Goal: Task Accomplishment & Management: Complete application form

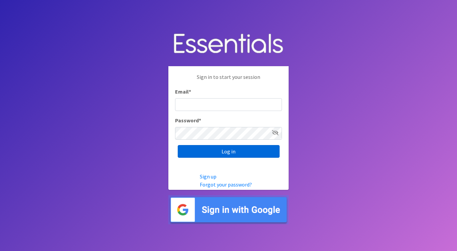
type input "[EMAIL_ADDRESS][DOMAIN_NAME]"
click at [238, 153] on input "Log in" at bounding box center [229, 151] width 102 height 13
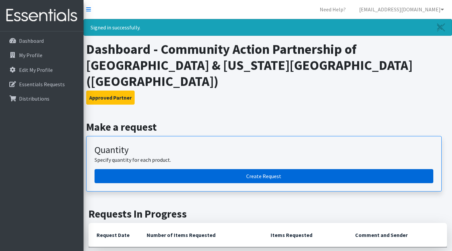
click at [269, 169] on link "Create Request" at bounding box center [264, 176] width 339 height 14
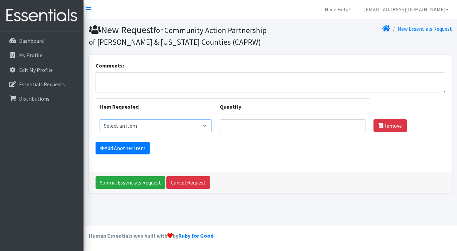
click at [207, 126] on select "Select an item Kids (Newborn) Kids (Size 1) Kids (Size 2) Kids (Size 3) Kids (S…" at bounding box center [156, 125] width 113 height 13
select select "11351"
click at [100, 119] on select "Select an item Kids (Newborn) Kids (Size 1) Kids (Size 2) Kids (Size 3) Kids (S…" at bounding box center [156, 125] width 113 height 13
click at [298, 130] on input "Quantity" at bounding box center [292, 125] width 145 height 13
type input "0"
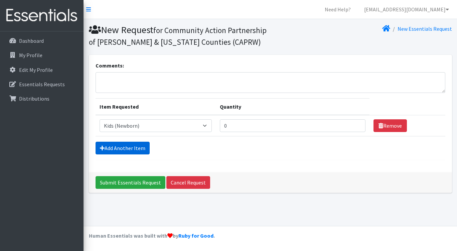
click at [138, 148] on link "Add Another Item" at bounding box center [123, 148] width 54 height 13
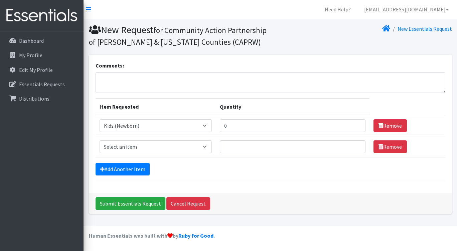
select select "11350"
click at [100, 140] on select "Select an item Kids (Newborn) Kids (Size 1) Kids (Size 2) Kids (Size 3) Kids (S…" at bounding box center [156, 146] width 113 height 13
click at [237, 128] on input "0" at bounding box center [292, 125] width 145 height 13
type input "2"
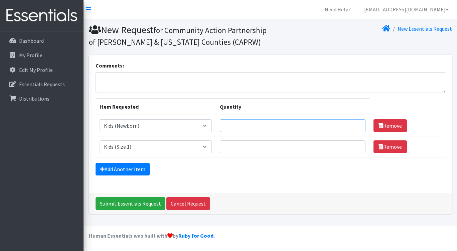
type input "0"
click at [236, 149] on input "Quantity" at bounding box center [292, 146] width 145 height 13
type input "2"
click at [133, 168] on link "Add Another Item" at bounding box center [123, 169] width 54 height 13
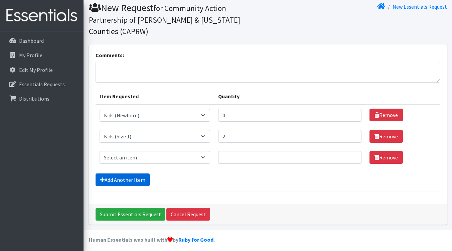
scroll to position [26, 0]
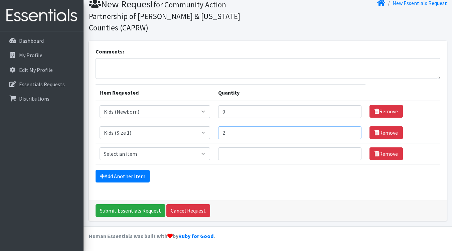
click at [234, 133] on input "2" at bounding box center [289, 132] width 143 height 13
type input "400"
click at [203, 153] on select "Select an item Kids (Newborn) Kids (Size 1) Kids (Size 2) Kids (Size 3) Kids (S…" at bounding box center [155, 153] width 111 height 13
select select "11348"
click at [100, 147] on select "Select an item Kids (Newborn) Kids (Size 1) Kids (Size 2) Kids (Size 3) Kids (S…" at bounding box center [155, 153] width 111 height 13
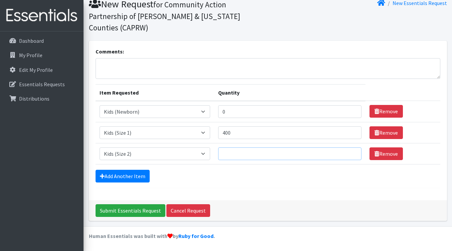
click at [240, 155] on input "Quantity" at bounding box center [289, 153] width 143 height 13
type input "200"
click at [134, 174] on link "Add Another Item" at bounding box center [123, 176] width 54 height 13
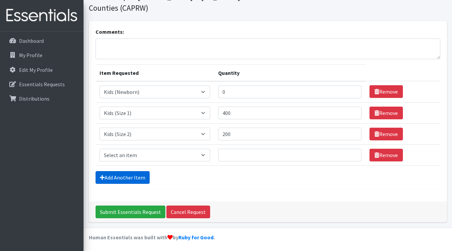
scroll to position [47, 0]
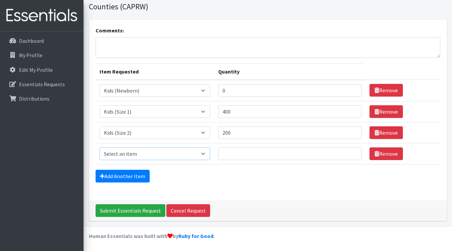
click at [203, 151] on select "Select an item Kids (Newborn) Kids (Size 1) Kids (Size 2) Kids (Size 3) Kids (S…" at bounding box center [155, 153] width 111 height 13
click at [100, 147] on select "Select an item Kids (Newborn) Kids (Size 1) Kids (Size 2) Kids (Size 3) Kids (S…" at bounding box center [155, 153] width 111 height 13
click at [203, 153] on select "Select an item Kids (Newborn) Kids (Size 1) Kids (Size 2) Kids (Size 3) Kids (S…" at bounding box center [155, 153] width 111 height 13
select select "11361"
click at [100, 147] on select "Select an item Kids (Newborn) Kids (Size 1) Kids (Size 2) Kids (Size 3) Kids (S…" at bounding box center [155, 153] width 111 height 13
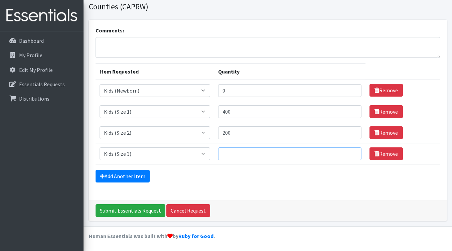
click at [244, 155] on input "Quantity" at bounding box center [289, 153] width 143 height 13
type input "1000"
click at [141, 176] on link "Add Another Item" at bounding box center [123, 176] width 54 height 13
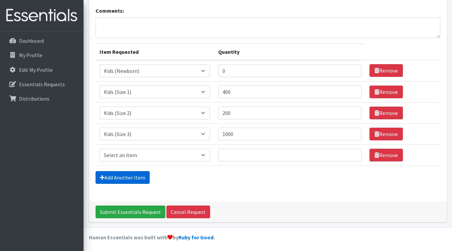
scroll to position [68, 0]
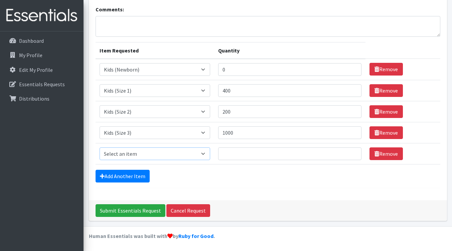
click at [203, 153] on select "Select an item Kids (Newborn) Kids (Size 1) Kids (Size 2) Kids (Size 3) Kids (S…" at bounding box center [155, 153] width 111 height 13
select select "11349"
click at [100, 147] on select "Select an item Kids (Newborn) Kids (Size 1) Kids (Size 2) Kids (Size 3) Kids (S…" at bounding box center [155, 153] width 111 height 13
click at [238, 154] on input "Quantity" at bounding box center [289, 153] width 143 height 13
type input "4000"
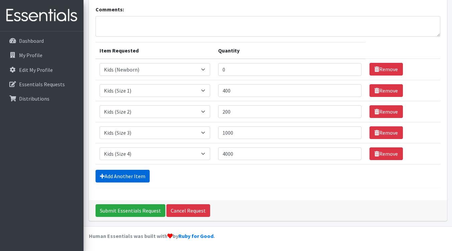
click at [139, 172] on link "Add Another Item" at bounding box center [123, 176] width 54 height 13
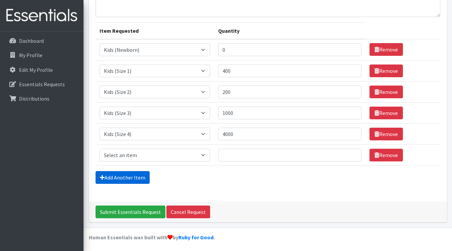
scroll to position [89, 0]
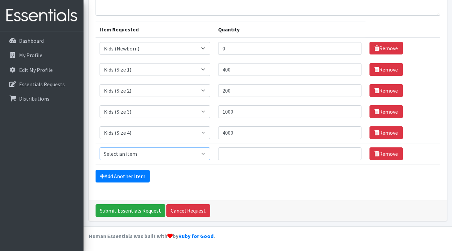
click at [203, 153] on select "Select an item Kids (Newborn) Kids (Size 1) Kids (Size 2) Kids (Size 3) Kids (S…" at bounding box center [155, 153] width 111 height 13
select select "11322"
click at [100, 147] on select "Select an item Kids (Newborn) Kids (Size 1) Kids (Size 2) Kids (Size 3) Kids (S…" at bounding box center [155, 153] width 111 height 13
click at [235, 154] on input "Quantity" at bounding box center [289, 153] width 143 height 13
type input "4000"
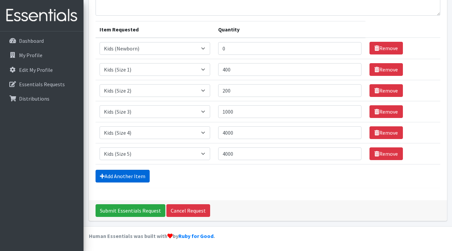
click at [133, 174] on link "Add Another Item" at bounding box center [123, 176] width 54 height 13
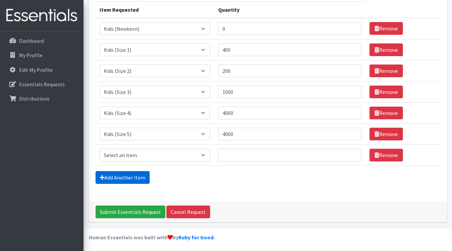
scroll to position [110, 0]
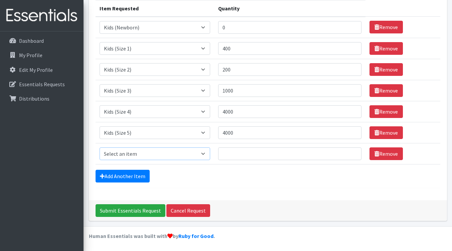
click at [206, 153] on select "Select an item Kids (Newborn) Kids (Size 1) Kids (Size 2) Kids (Size 3) Kids (S…" at bounding box center [155, 153] width 111 height 13
select select "11346"
click at [100, 147] on select "Select an item Kids (Newborn) Kids (Size 1) Kids (Size 2) Kids (Size 3) Kids (S…" at bounding box center [155, 153] width 111 height 13
click at [232, 155] on input "Quantity" at bounding box center [289, 153] width 143 height 13
type input "4000"
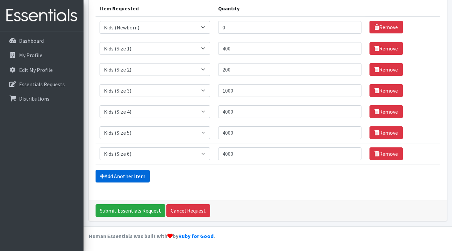
click at [133, 177] on link "Add Another Item" at bounding box center [123, 176] width 54 height 13
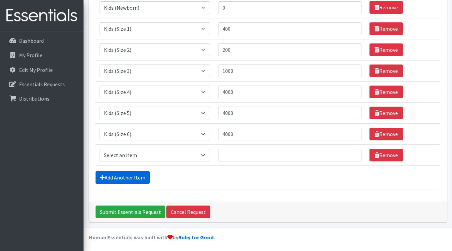
scroll to position [131, 0]
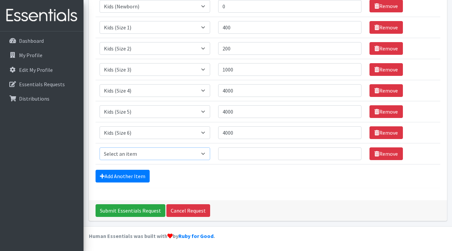
click at [203, 153] on select "Select an item Kids (Newborn) Kids (Size 1) Kids (Size 2) Kids (Size 3) Kids (S…" at bounding box center [155, 153] width 111 height 13
select select "14461"
click at [100, 147] on select "Select an item Kids (Newborn) Kids (Size 1) Kids (Size 2) Kids (Size 3) Kids (S…" at bounding box center [155, 153] width 111 height 13
click at [254, 156] on input "Quantity" at bounding box center [289, 153] width 143 height 13
type input "4000"
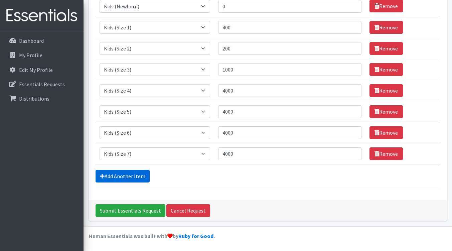
click at [139, 178] on link "Add Another Item" at bounding box center [123, 176] width 54 height 13
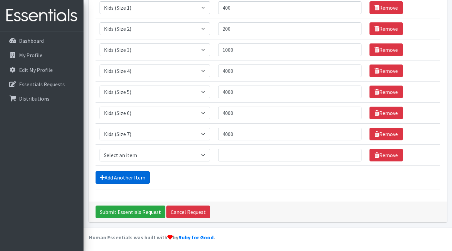
scroll to position [152, 0]
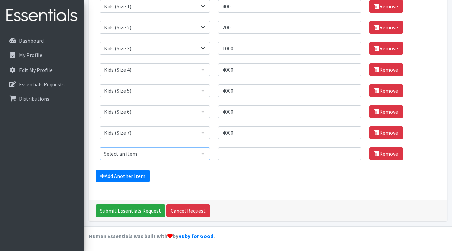
click at [202, 152] on select "Select an item Kids (Newborn) Kids (Size 1) Kids (Size 2) Kids (Size 3) Kids (S…" at bounding box center [155, 153] width 111 height 13
select select "11344"
click at [100, 147] on select "Select an item Kids (Newborn) Kids (Size 1) Kids (Size 2) Kids (Size 3) Kids (S…" at bounding box center [155, 153] width 111 height 13
click at [246, 157] on input "Quantity" at bounding box center [289, 153] width 143 height 13
type input "0"
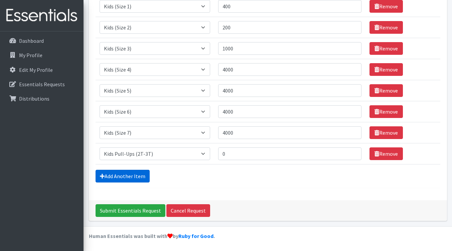
click at [138, 174] on link "Add Another Item" at bounding box center [123, 176] width 54 height 13
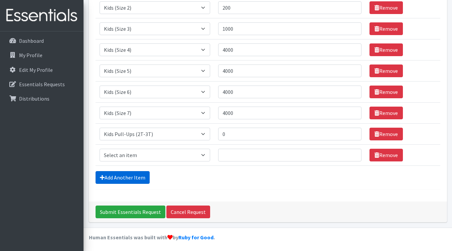
scroll to position [173, 0]
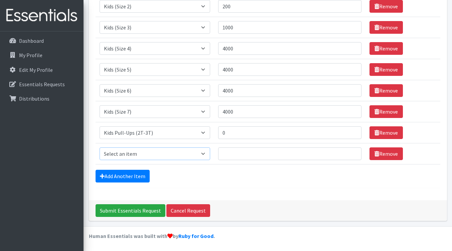
click at [206, 153] on select "Select an item Kids (Newborn) Kids (Size 1) Kids (Size 2) Kids (Size 3) Kids (S…" at bounding box center [155, 153] width 111 height 13
select select "11340"
click at [100, 147] on select "Select an item Kids (Newborn) Kids (Size 1) Kids (Size 2) Kids (Size 3) Kids (S…" at bounding box center [155, 153] width 111 height 13
click at [230, 135] on input "0" at bounding box center [289, 132] width 143 height 13
type input "1200"
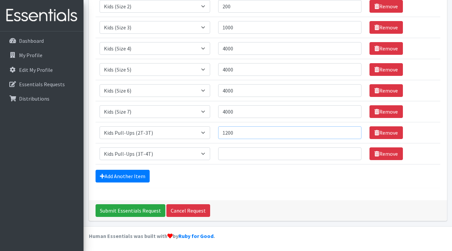
drag, startPoint x: 228, startPoint y: 132, endPoint x: 203, endPoint y: 132, distance: 24.4
click at [203, 132] on tr "Item Requested Select an item Kids (Newborn) Kids (Size 1) Kids (Size 2) Kids (…" at bounding box center [268, 132] width 345 height 21
type input "0"
click at [235, 158] on input "Quantity" at bounding box center [289, 153] width 143 height 13
type input "1200"
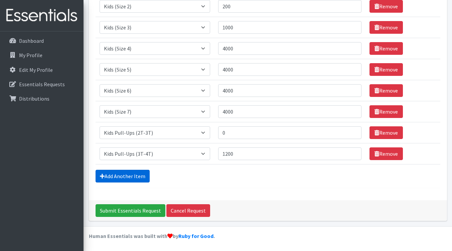
click at [132, 176] on link "Add Another Item" at bounding box center [123, 176] width 54 height 13
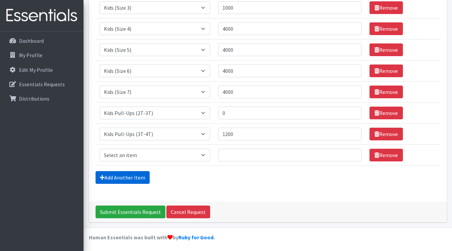
scroll to position [194, 0]
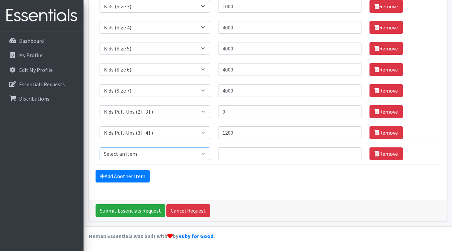
click at [205, 152] on select "Select an item Kids (Newborn) Kids (Size 1) Kids (Size 2) Kids (Size 3) Kids (S…" at bounding box center [155, 153] width 111 height 13
select select "11347"
click at [100, 147] on select "Select an item Kids (Newborn) Kids (Size 1) Kids (Size 2) Kids (Size 3) Kids (S…" at bounding box center [155, 153] width 111 height 13
click at [242, 157] on input "Quantity" at bounding box center [289, 153] width 143 height 13
type input "1040"
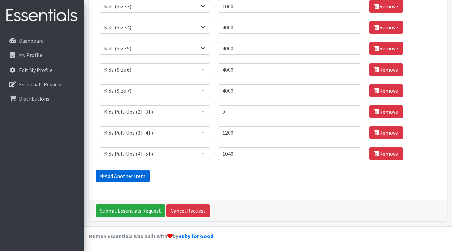
click at [131, 176] on link "Add Another Item" at bounding box center [123, 176] width 54 height 13
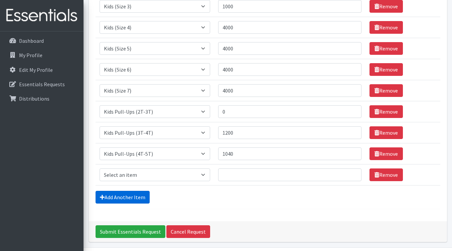
scroll to position [215, 0]
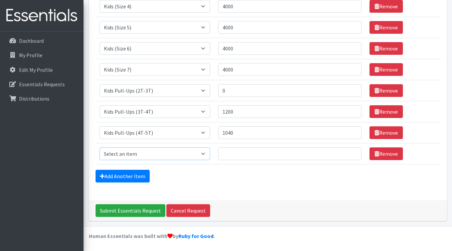
click at [203, 153] on select "Select an item Kids (Newborn) Kids (Size 1) Kids (Size 2) Kids (Size 3) Kids (S…" at bounding box center [155, 153] width 111 height 13
select select "11343"
click at [100, 147] on select "Select an item Kids (Newborn) Kids (Size 1) Kids (Size 2) Kids (Size 3) Kids (S…" at bounding box center [155, 153] width 111 height 13
click at [240, 155] on input "Quantity" at bounding box center [289, 153] width 143 height 13
type input "9600"
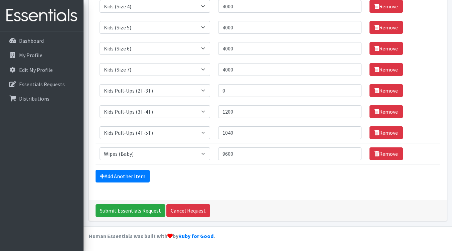
click at [254, 205] on div "Submit Essentials Request Cancel Request" at bounding box center [268, 210] width 358 height 21
click at [137, 213] on input "Submit Essentials Request" at bounding box center [131, 210] width 70 height 13
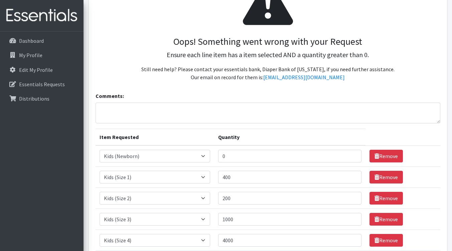
scroll to position [134, 0]
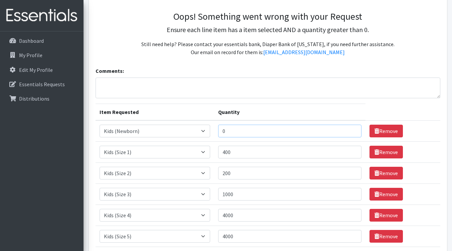
click at [227, 131] on input "0" at bounding box center [289, 131] width 143 height 13
drag, startPoint x: 227, startPoint y: 131, endPoint x: 223, endPoint y: 131, distance: 4.0
click at [223, 131] on input "0" at bounding box center [289, 131] width 143 height 13
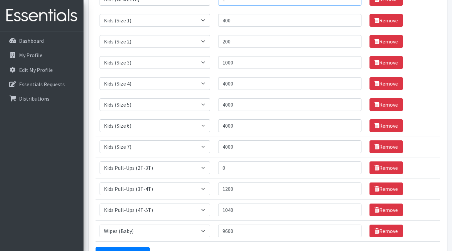
scroll to position [267, 0]
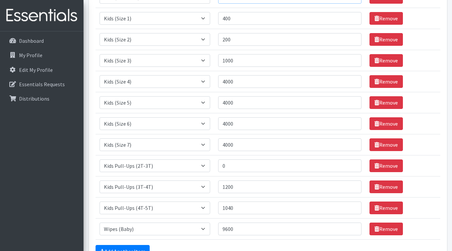
type input "1"
drag, startPoint x: 232, startPoint y: 166, endPoint x: 207, endPoint y: 167, distance: 24.7
click at [207, 167] on tr "Item Requested Select an item Kids (Newborn) Kids (Size 1) Kids (Size 2) Kids (…" at bounding box center [268, 165] width 345 height 21
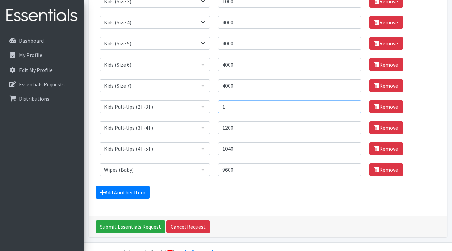
scroll to position [334, 0]
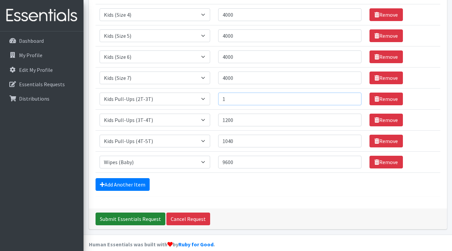
type input "1"
click at [137, 220] on input "Submit Essentials Request" at bounding box center [131, 218] width 70 height 13
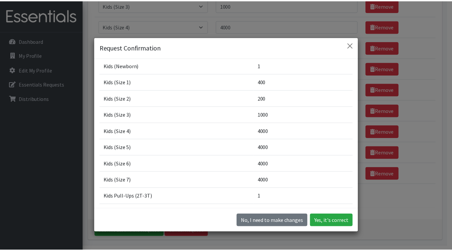
scroll to position [0, 0]
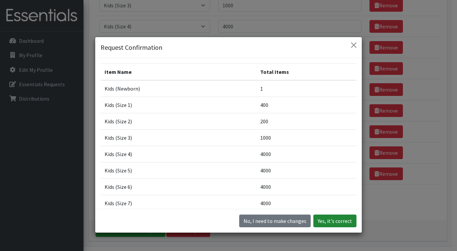
click at [331, 222] on button "Yes, it's correct" at bounding box center [334, 220] width 43 height 13
